Goal: Information Seeking & Learning: Learn about a topic

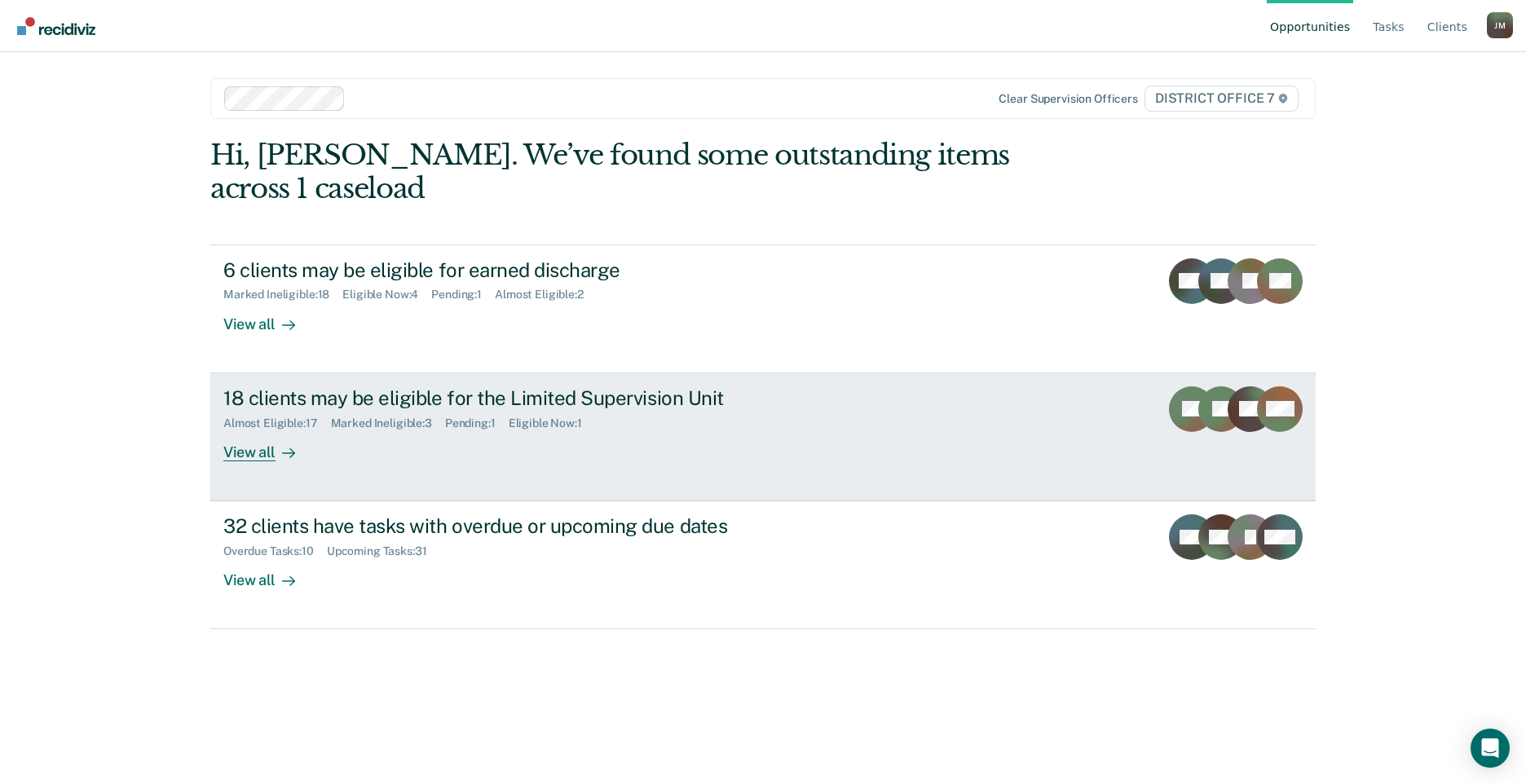
click at [261, 430] on div "View all" at bounding box center [269, 446] width 91 height 32
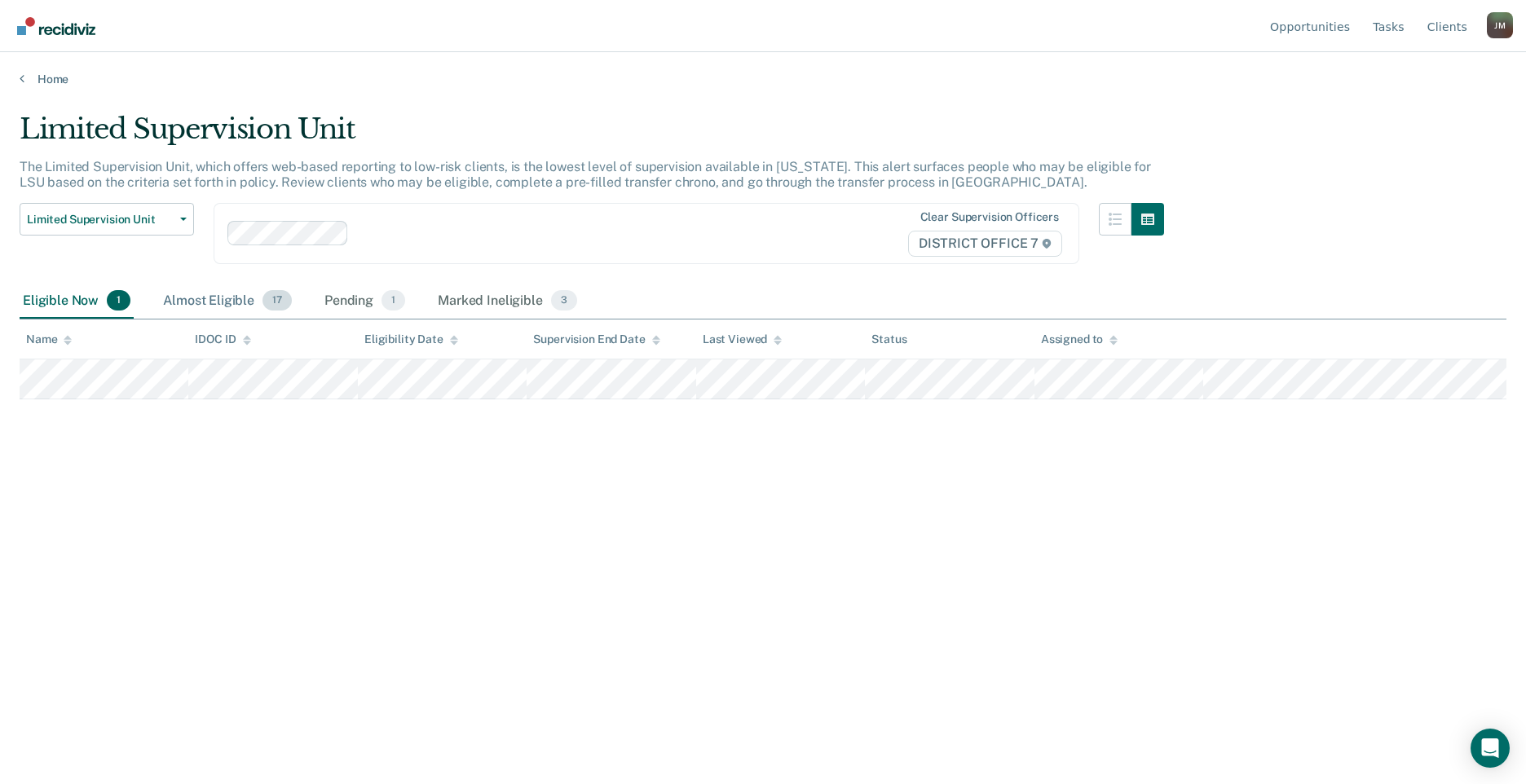
click at [250, 291] on div "Almost Eligible 17" at bounding box center [227, 302] width 135 height 35
